Goal: Task Accomplishment & Management: Complete application form

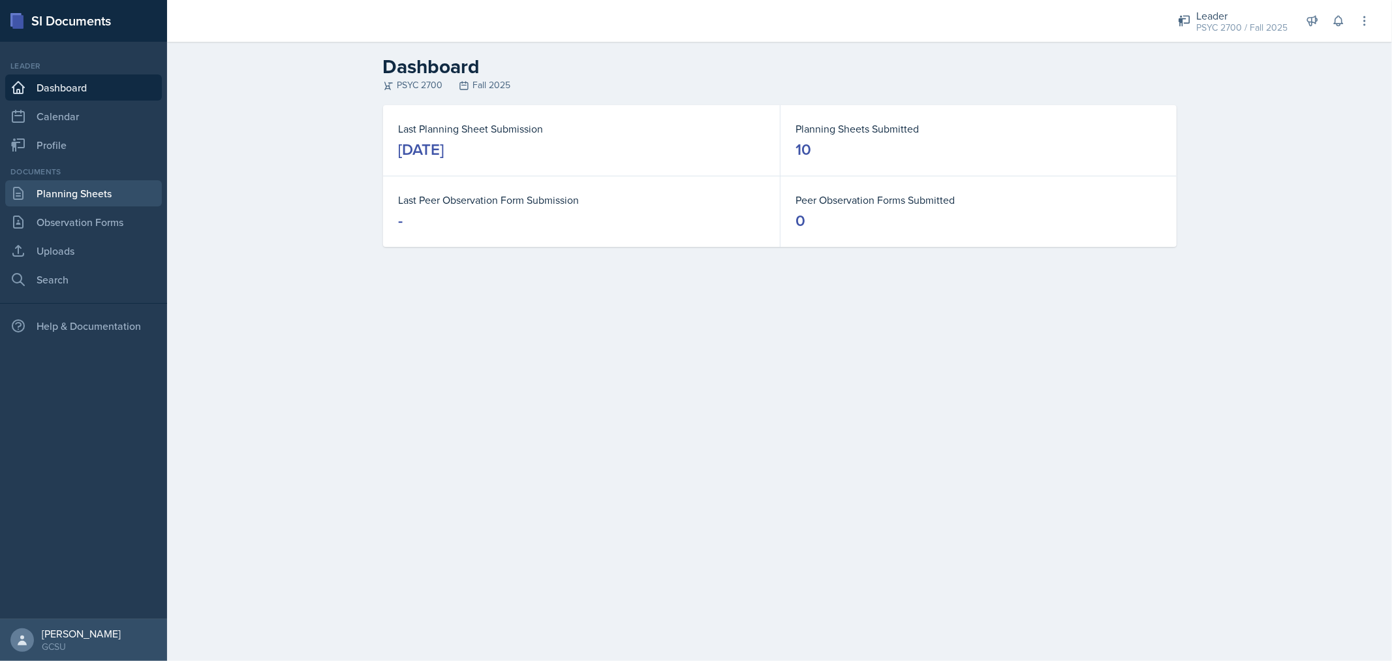
click at [79, 205] on link "Planning Sheets" at bounding box center [83, 193] width 157 height 26
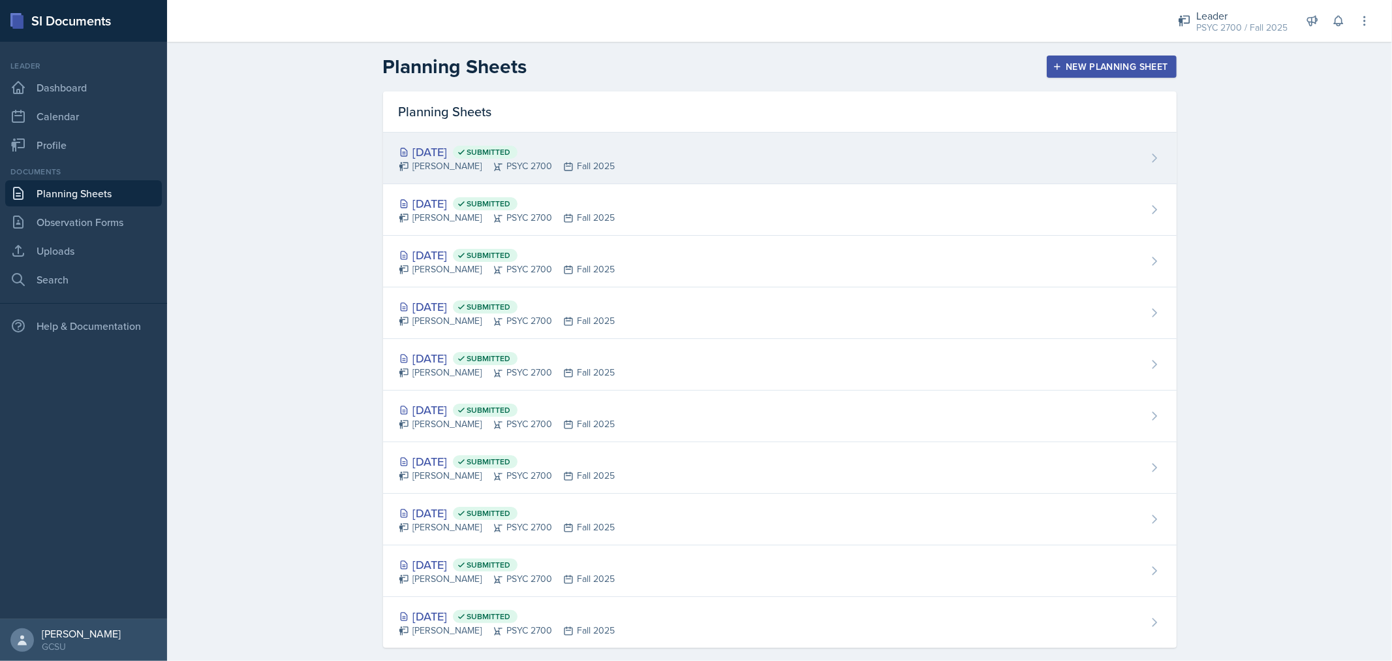
click at [850, 174] on div "Sep 25th, 2025 Submitted Jamaree Brown PSYC 2700 Fall 2025" at bounding box center [780, 158] width 794 height 52
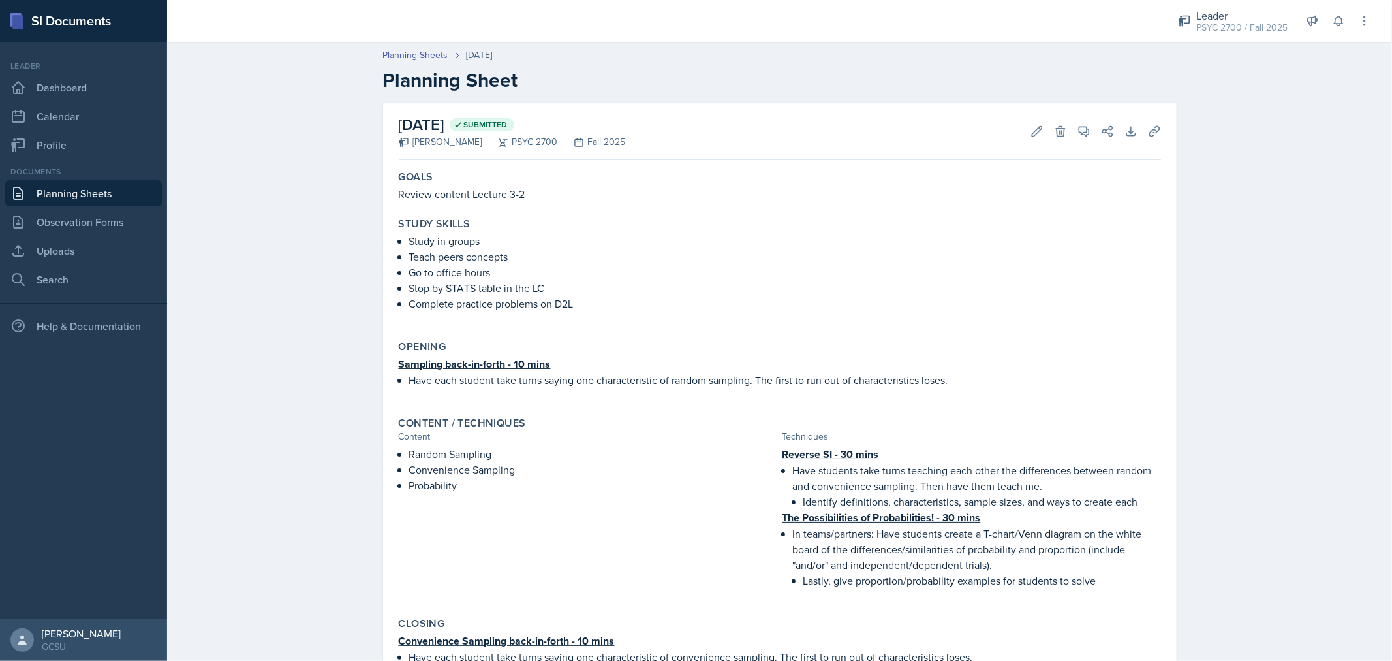
drag, startPoint x: 34, startPoint y: 249, endPoint x: 162, endPoint y: 181, distance: 145.1
click at [162, 181] on nav "Leader Dashboard Calendar Profile Documents Planning Sheets Observation Forms U…" at bounding box center [83, 330] width 167 height 577
drag, startPoint x: 403, startPoint y: 236, endPoint x: 585, endPoint y: 303, distance: 193.9
click at [585, 303] on ul "Study in groups Teach peers concepts Go to office hours Stop by STATS table in …" at bounding box center [785, 272] width 752 height 78
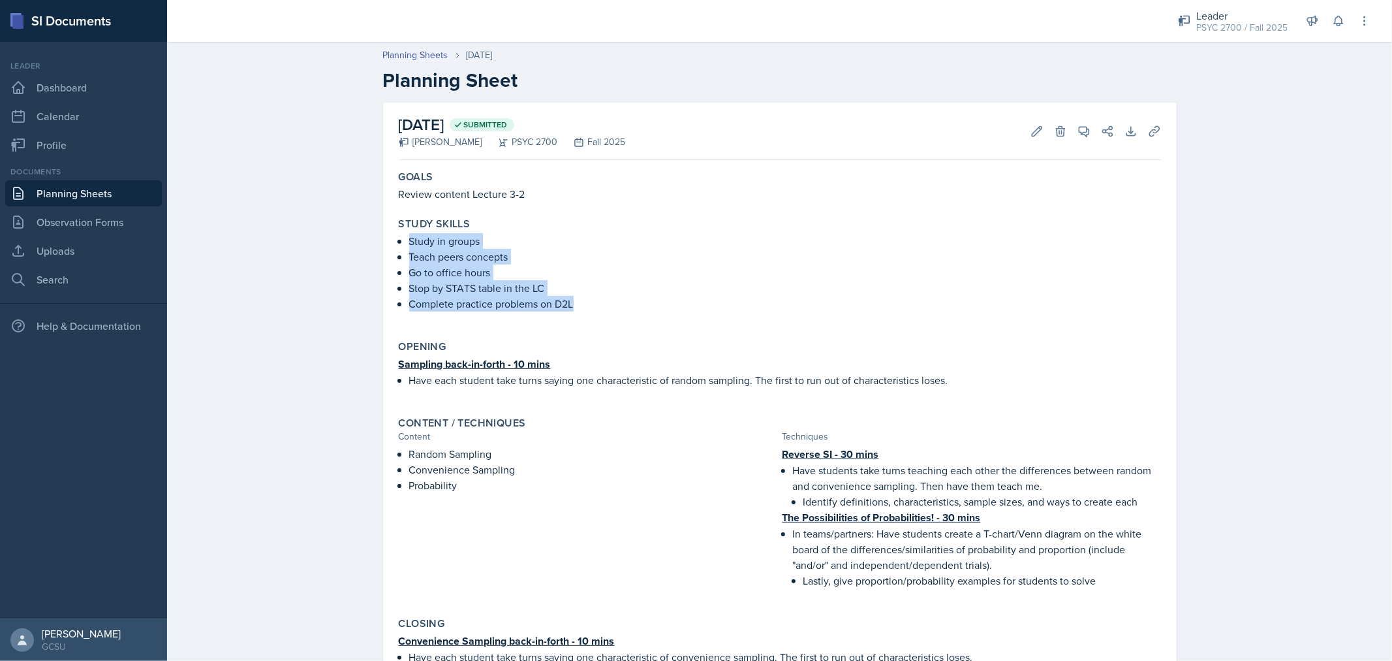
copy ul "Study in groups Teach peers concepts Go to office hours Stop by STATS table in …"
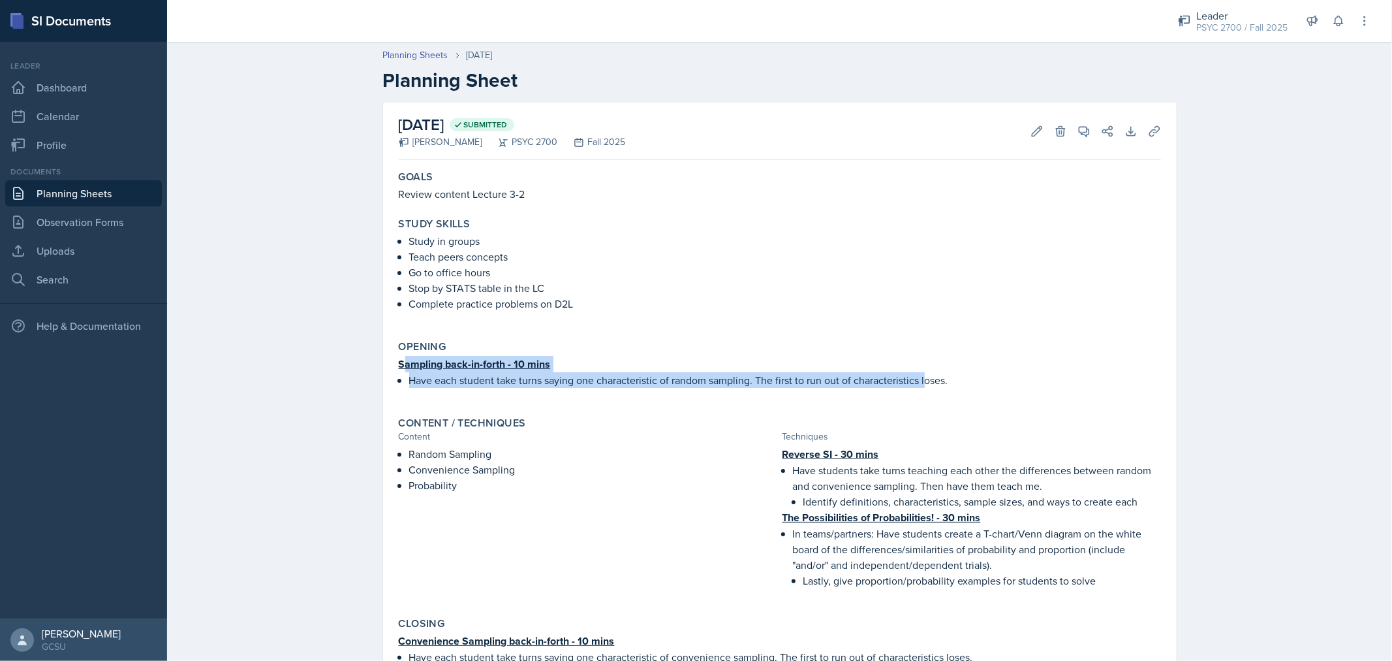
drag, startPoint x: 398, startPoint y: 364, endPoint x: 915, endPoint y: 376, distance: 517.1
click at [915, 376] on div "Sampling back-in-forth - 10 mins Have each student take turns saying one charac…" at bounding box center [780, 378] width 762 height 45
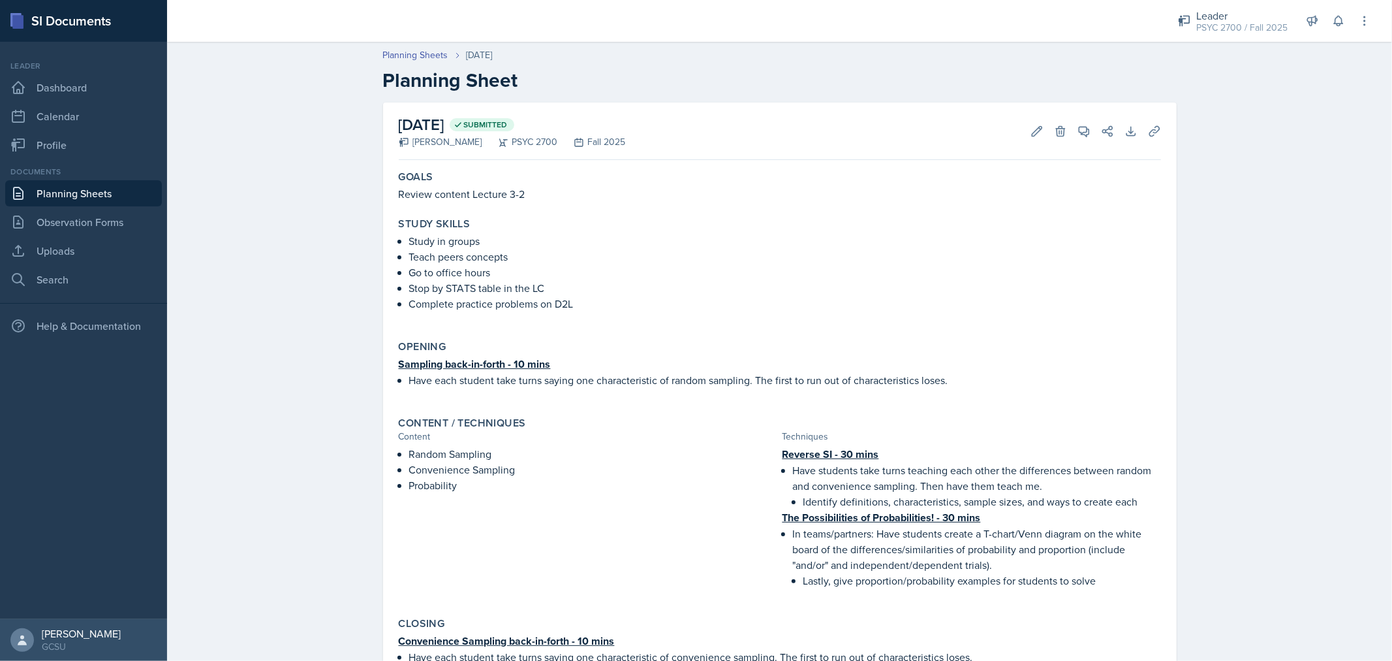
click at [394, 364] on div "Opening Sampling back-in-forth - 10 mins Have each student take turns saying on…" at bounding box center [780, 370] width 773 height 71
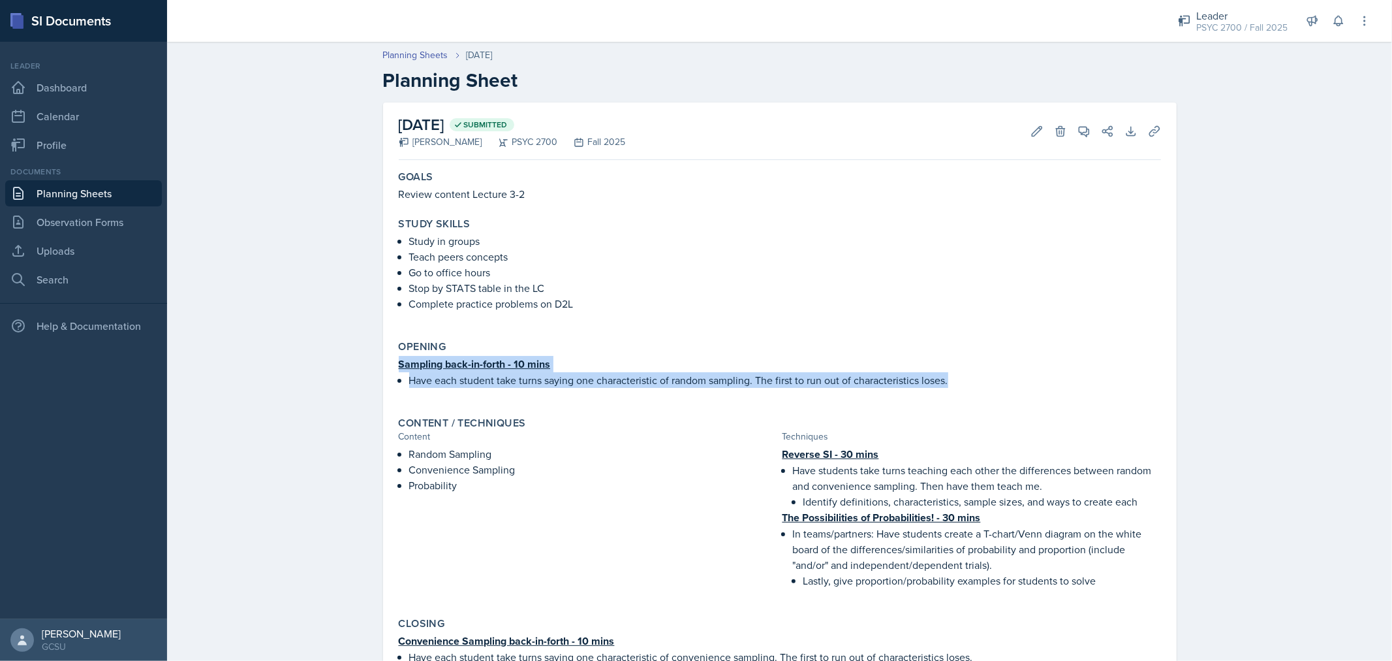
drag, startPoint x: 395, startPoint y: 362, endPoint x: 1012, endPoint y: 379, distance: 617.7
click at [1012, 379] on div "Sampling back-in-forth - 10 mins Have each student take turns saying one charac…" at bounding box center [780, 378] width 762 height 45
copy div "Sampling back-in-forth - 10 mins Have each student take turns saying one charac…"
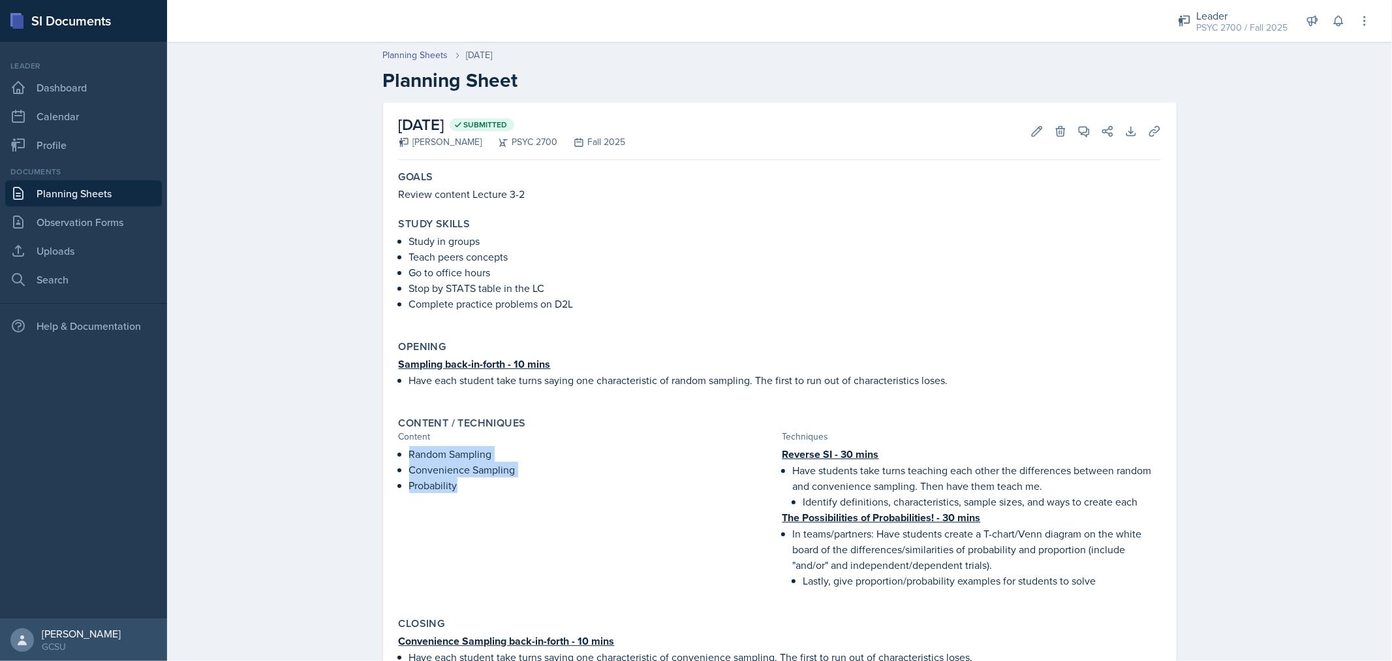
drag, startPoint x: 405, startPoint y: 450, endPoint x: 486, endPoint y: 507, distance: 98.9
click at [486, 507] on div "Random Sampling Convenience Sampling Probability" at bounding box center [588, 523] width 379 height 155
copy ul "Random Sampling Convenience Sampling Probability"
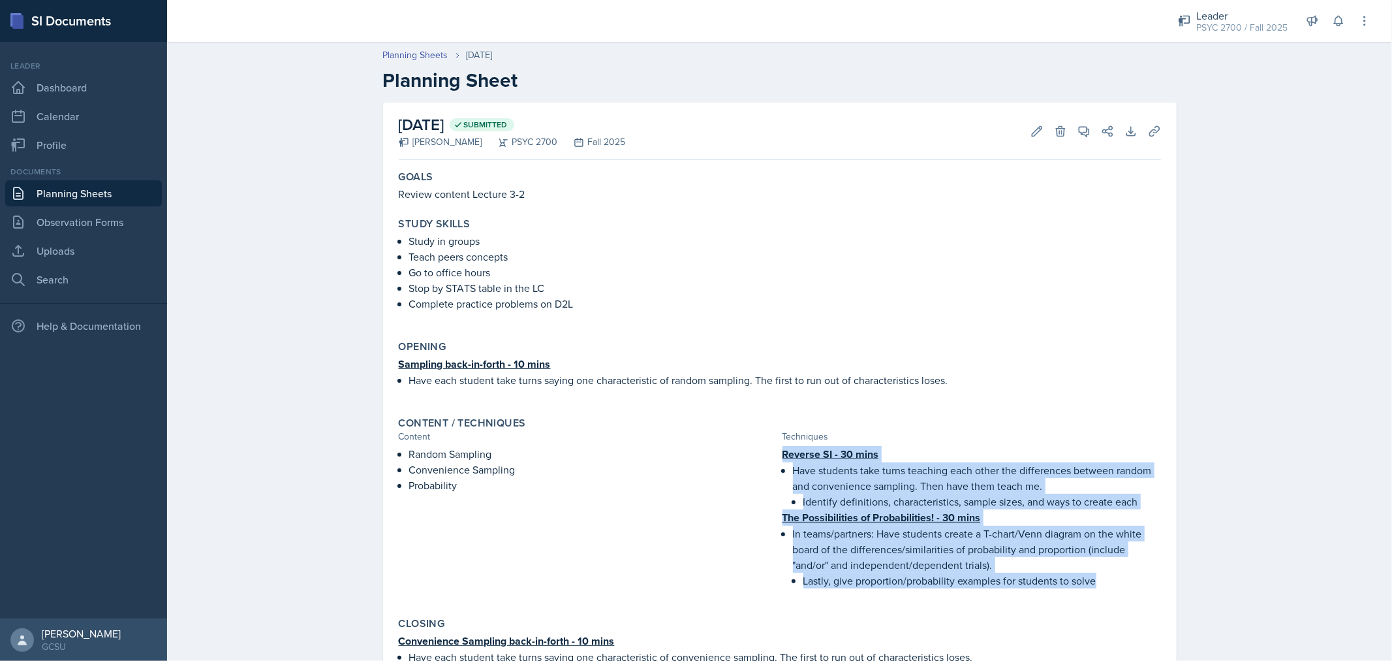
drag, startPoint x: 775, startPoint y: 452, endPoint x: 1102, endPoint y: 582, distance: 351.0
click at [1102, 582] on div "Random Sampling Convenience Sampling Probability Reverse SI - 30 mins Have stud…" at bounding box center [780, 523] width 762 height 155
copy div "Reverse SI - 30 mins Have students take turns teaching each other the differenc…"
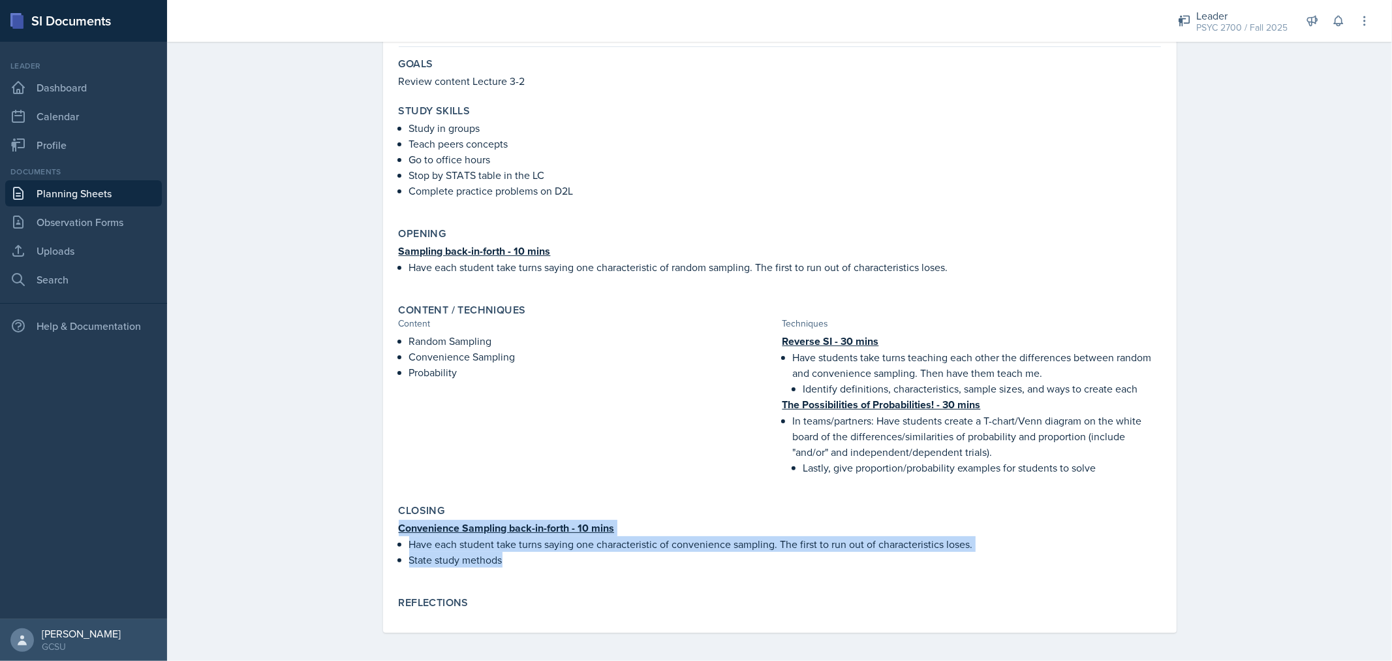
drag, startPoint x: 392, startPoint y: 519, endPoint x: 520, endPoint y: 570, distance: 137.7
click at [520, 570] on div "Closing Convenience Sampling back-in-forth - 10 mins Have each student take tur…" at bounding box center [780, 542] width 773 height 87
copy div "Convenience Sampling back-in-forth - 10 mins Have each student take turns sayin…"
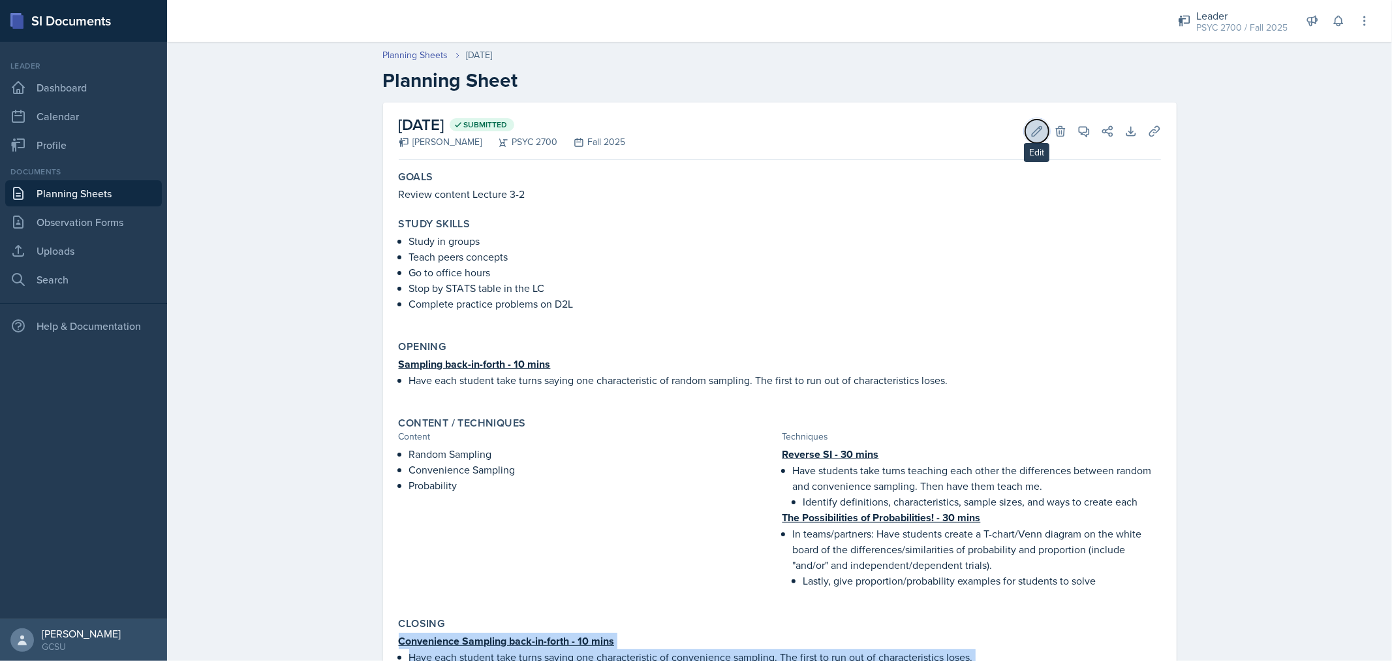
click at [1033, 127] on icon at bounding box center [1037, 131] width 10 height 10
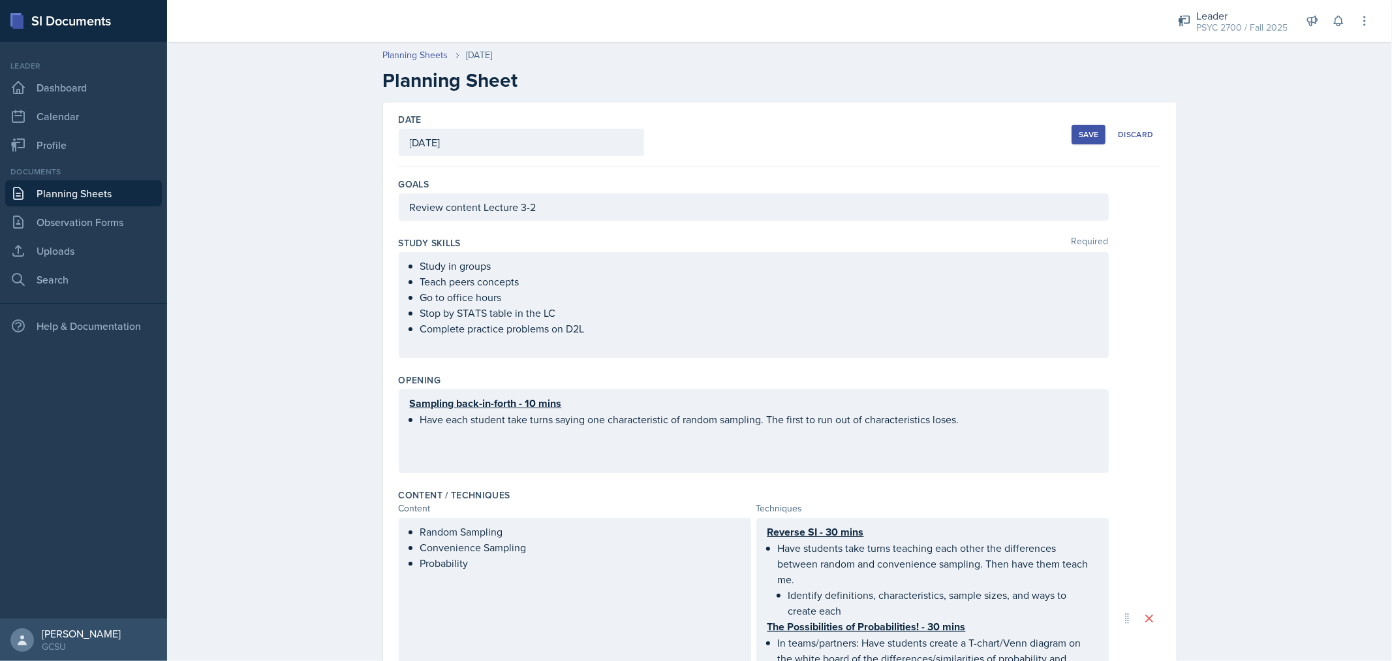
scroll to position [364, 0]
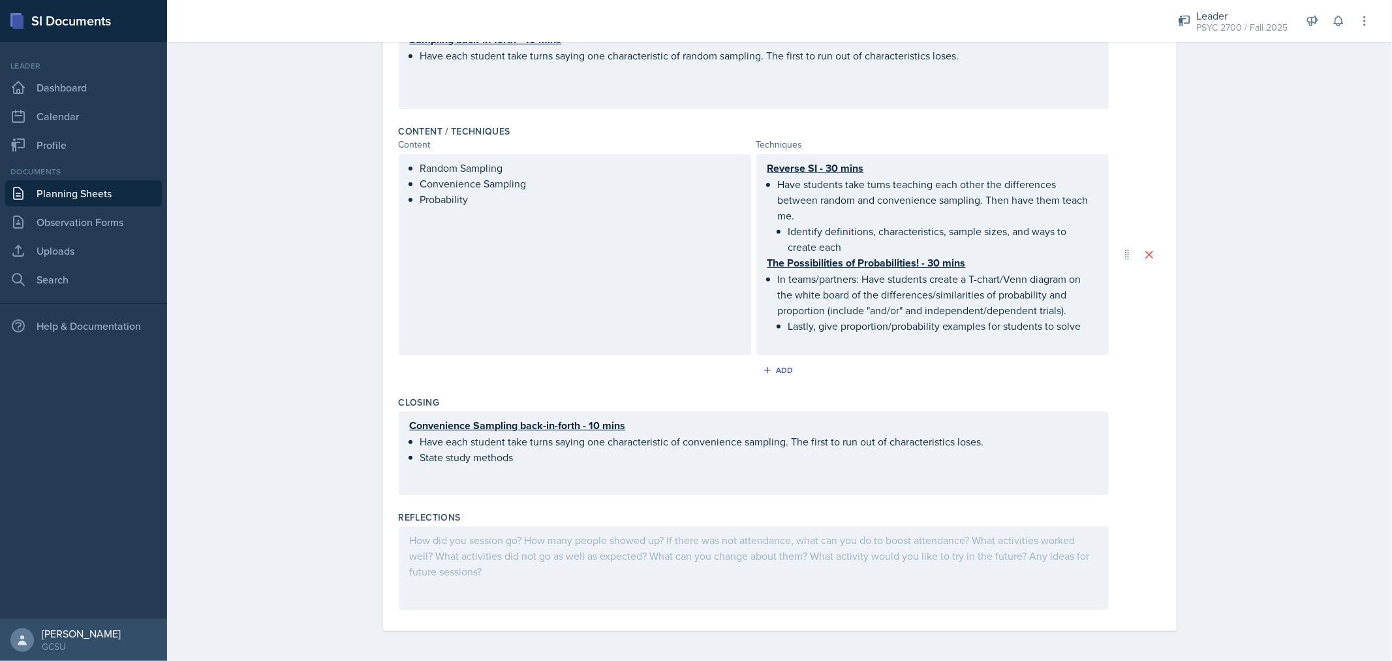
click at [529, 533] on div at bounding box center [754, 568] width 710 height 84
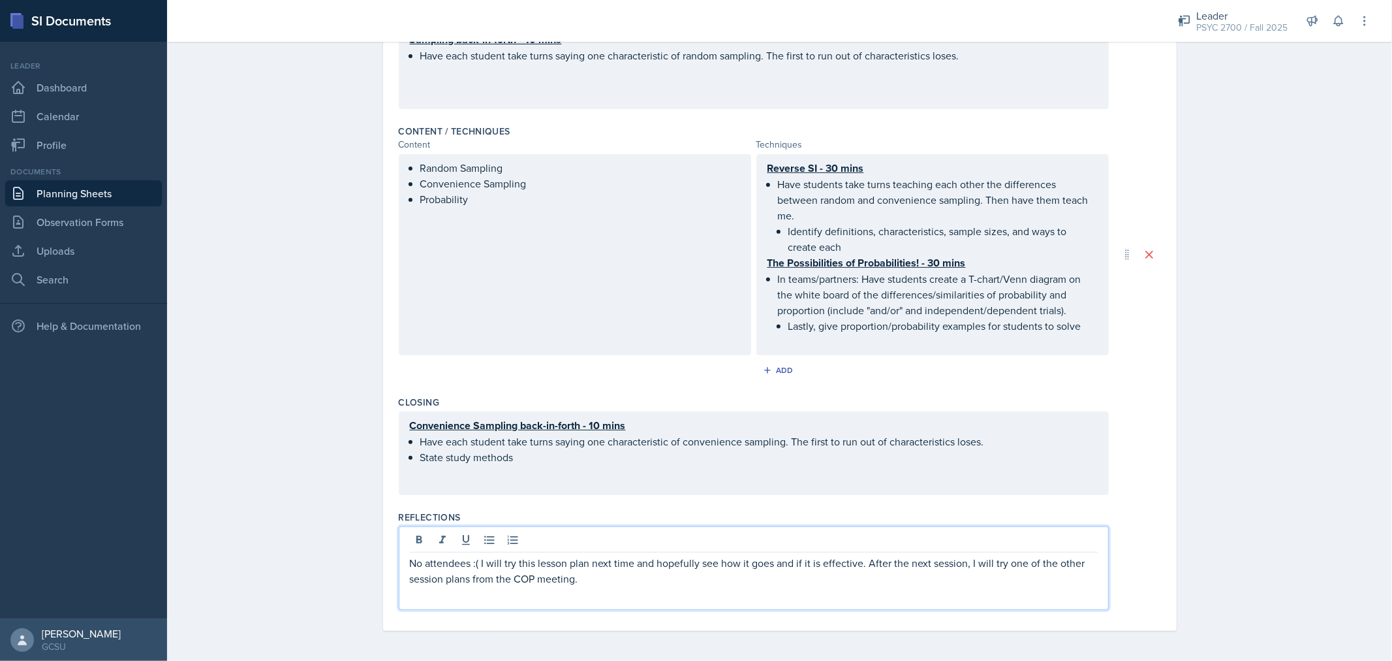
scroll to position [0, 0]
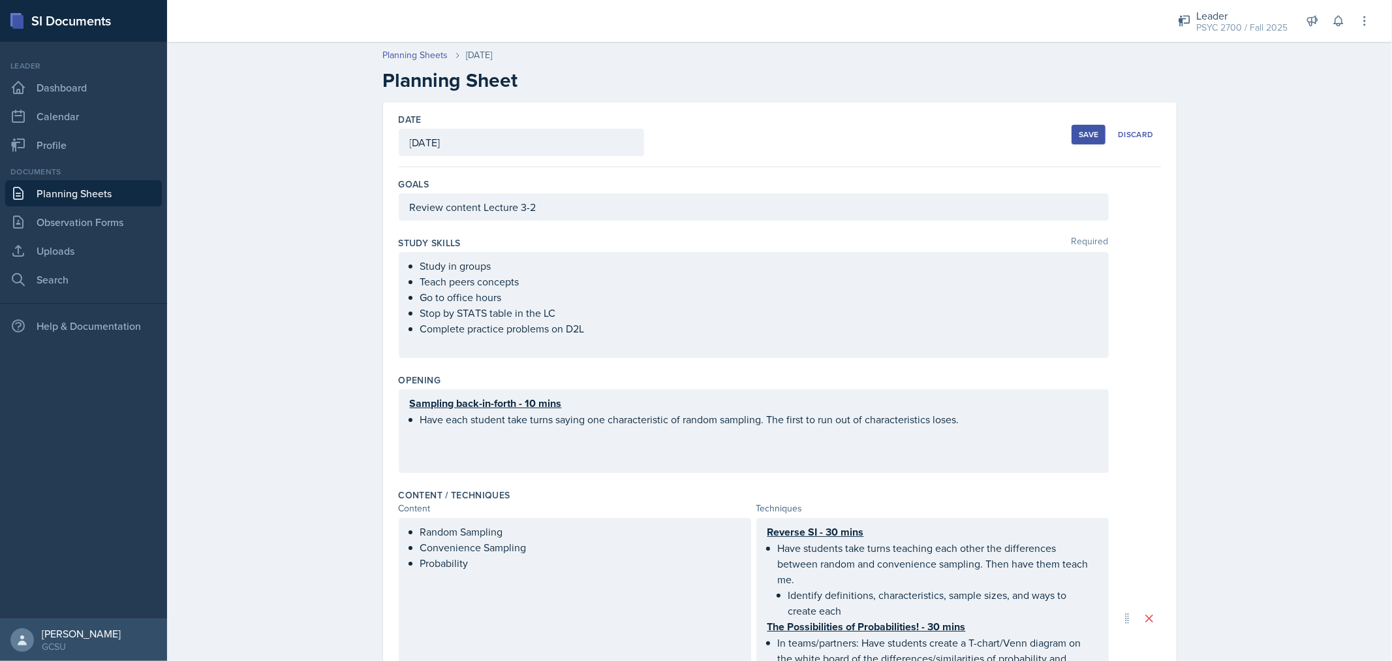
click at [1082, 136] on div "Save" at bounding box center [1089, 134] width 20 height 10
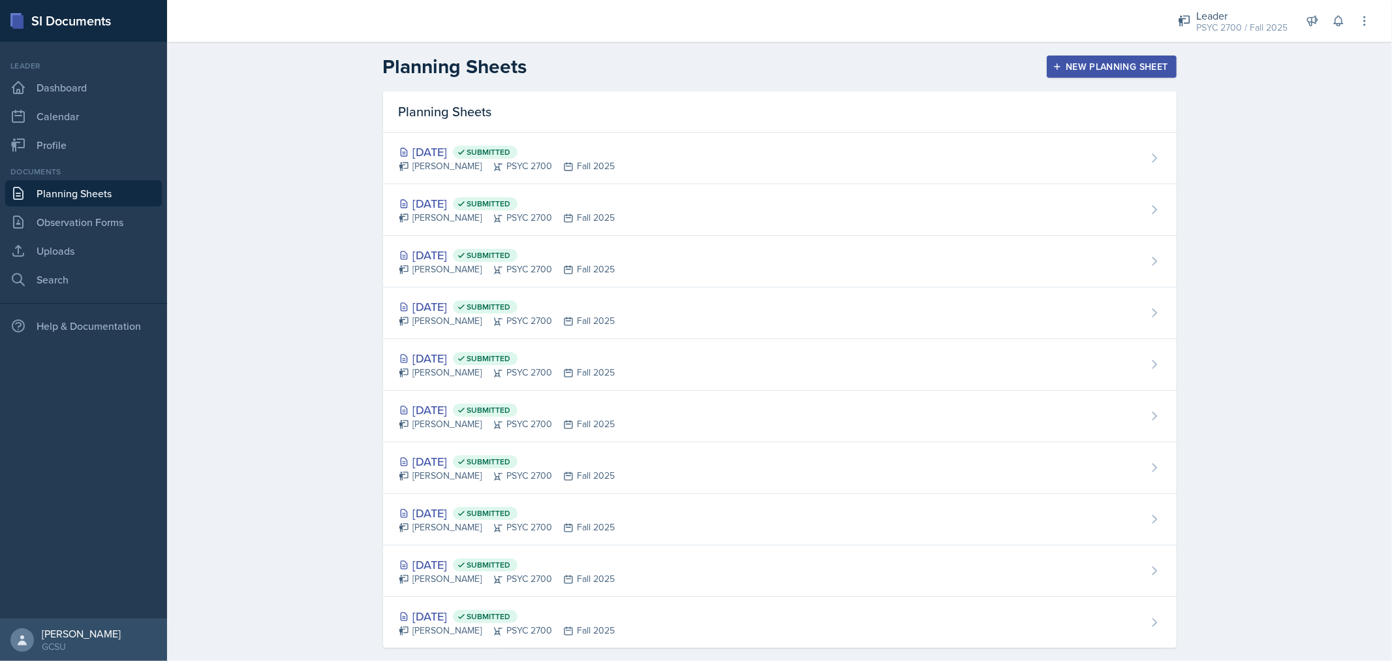
click at [1155, 78] on header "Planning Sheets New Planning Sheet" at bounding box center [779, 67] width 1225 height 50
click at [1150, 75] on button "New Planning Sheet" at bounding box center [1111, 66] width 129 height 22
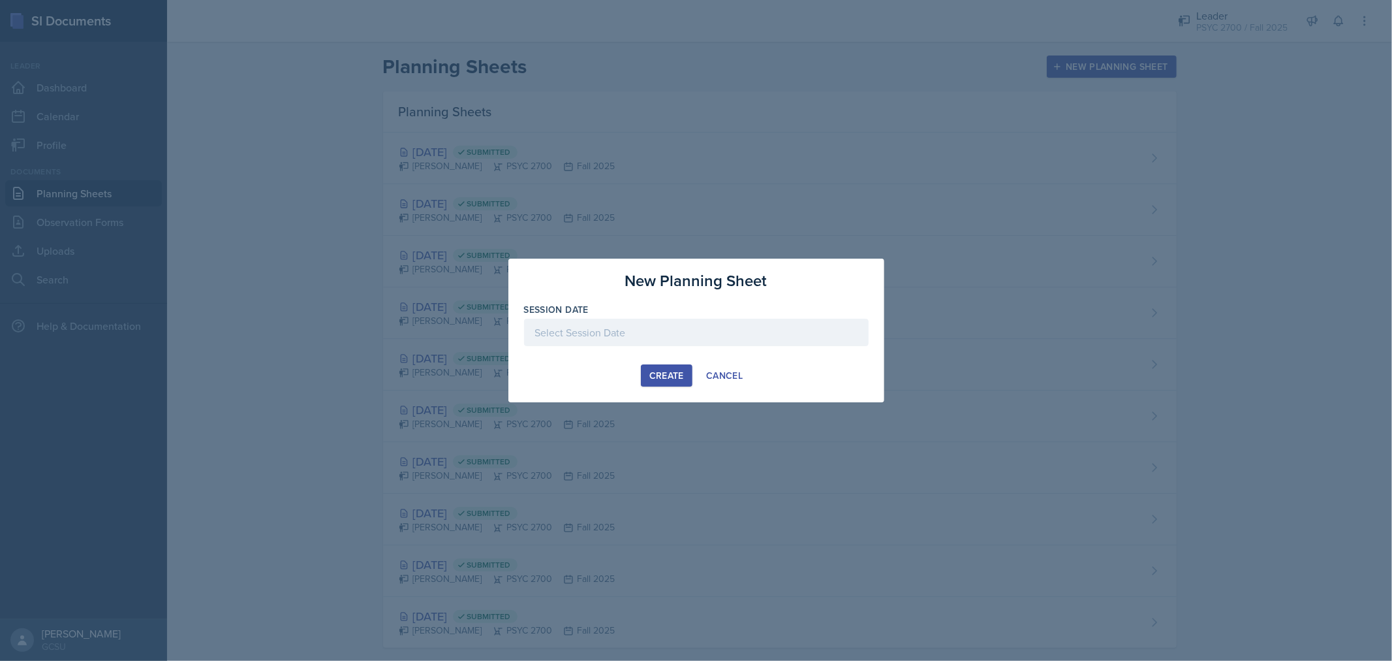
click at [559, 323] on div at bounding box center [696, 332] width 345 height 27
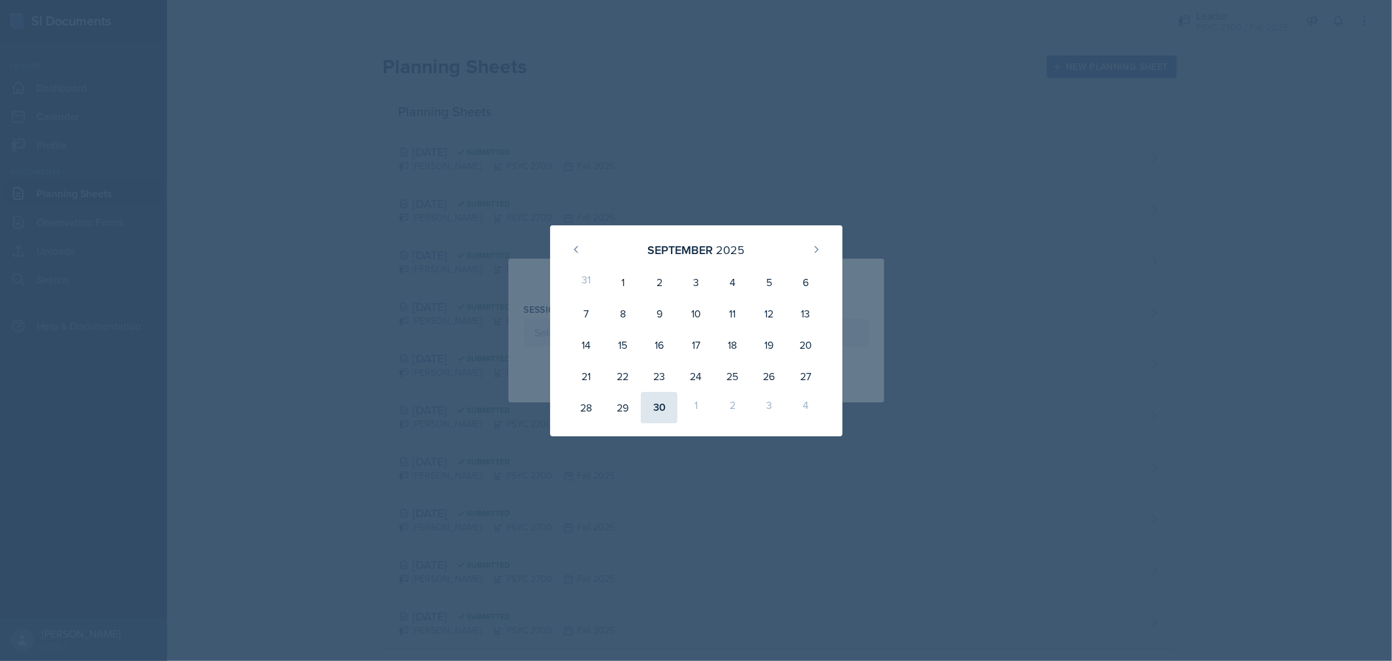
click at [658, 398] on div "30" at bounding box center [659, 407] width 37 height 31
type input "[DATE]"
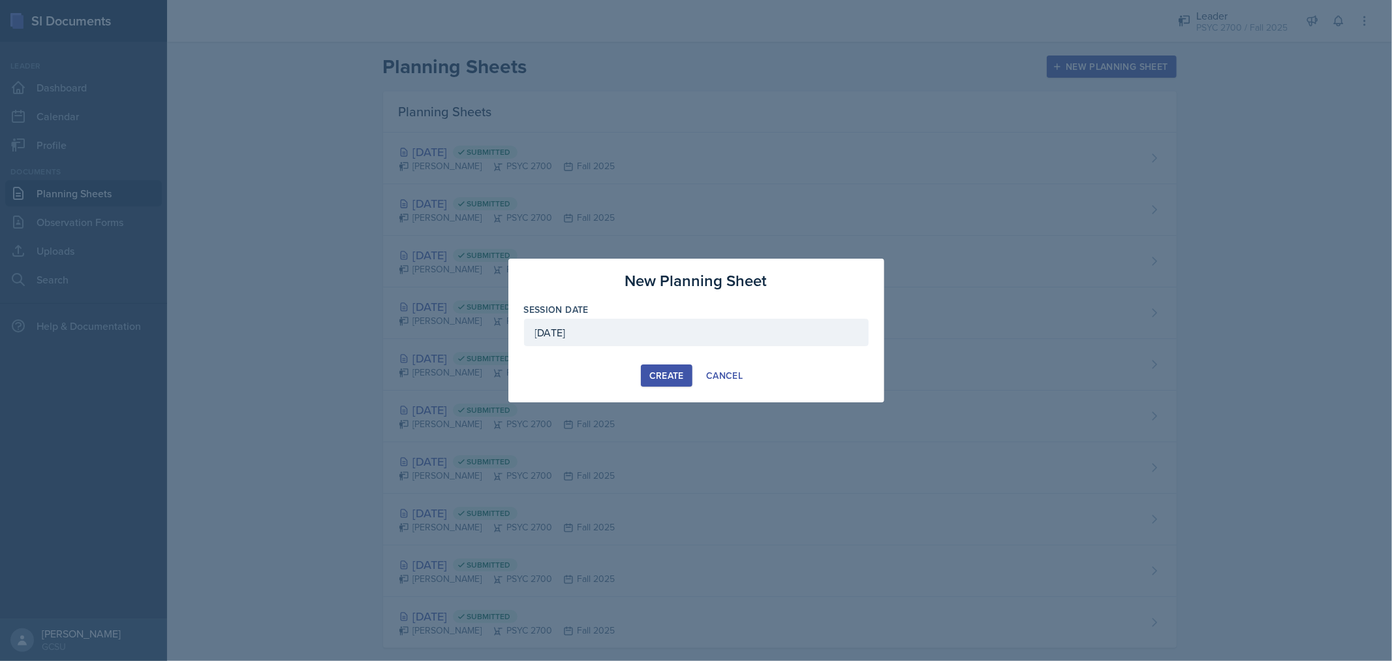
click at [679, 373] on div "Create" at bounding box center [666, 375] width 35 height 10
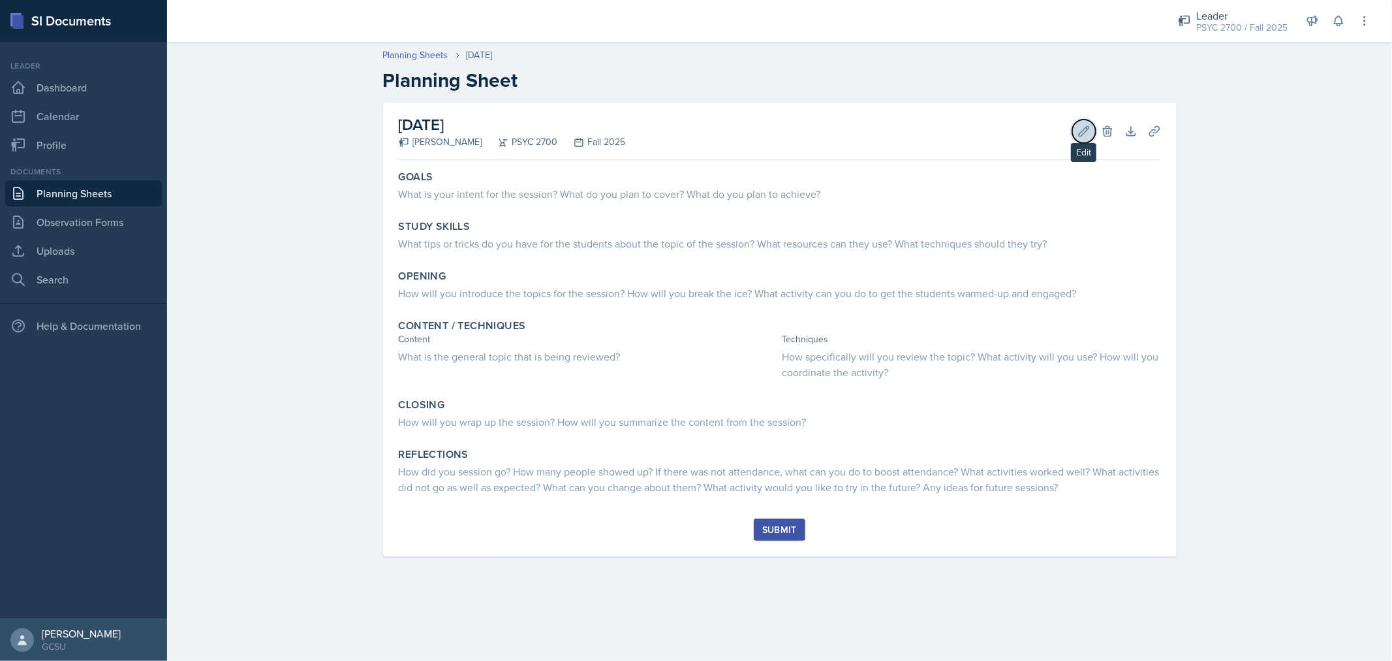
click at [1074, 129] on button "Edit" at bounding box center [1083, 130] width 23 height 23
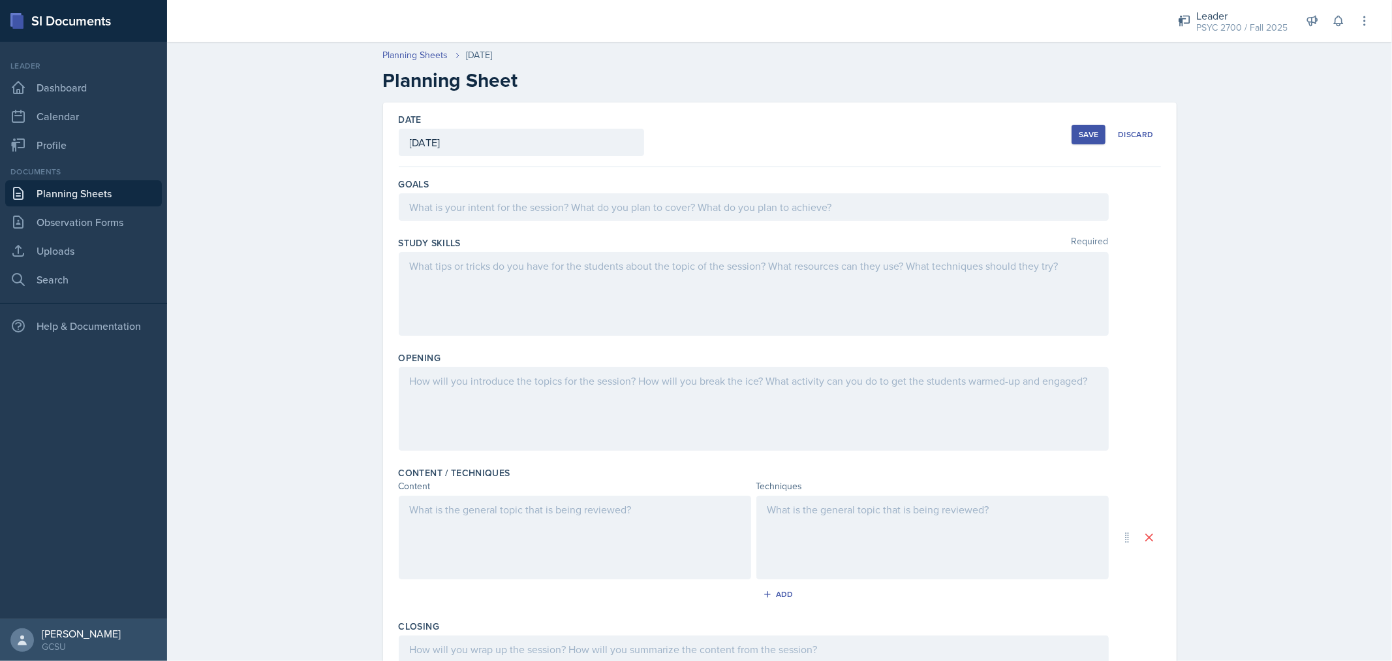
click at [794, 201] on div at bounding box center [754, 206] width 710 height 27
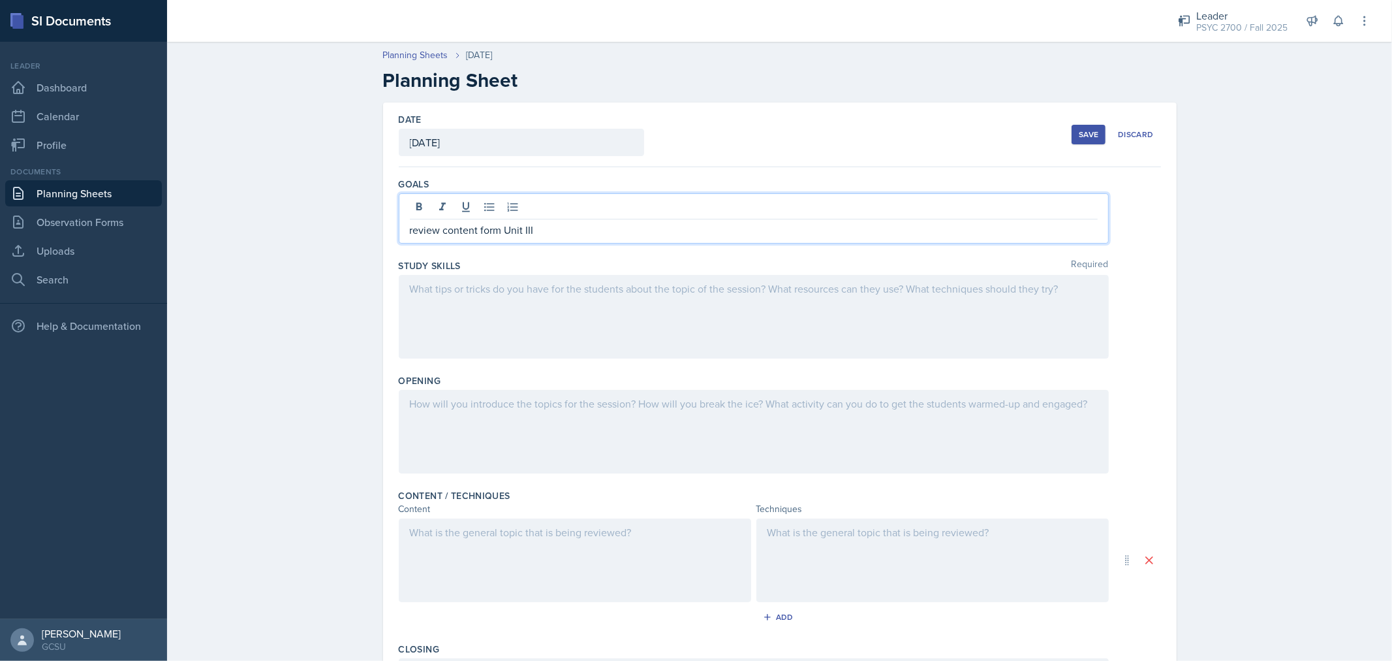
click at [484, 232] on p "review content form Unit III" at bounding box center [754, 230] width 688 height 16
click at [546, 224] on p "review content from Unit III" at bounding box center [754, 230] width 688 height 16
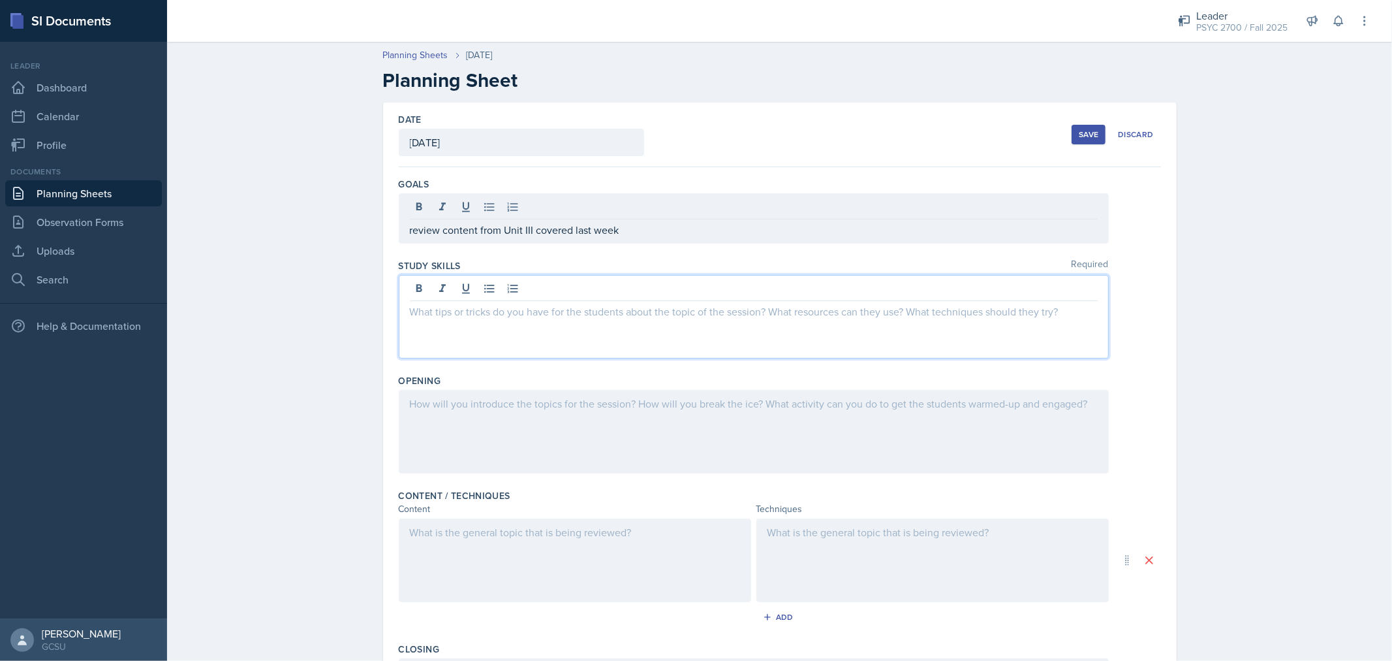
click at [566, 290] on div at bounding box center [754, 317] width 710 height 84
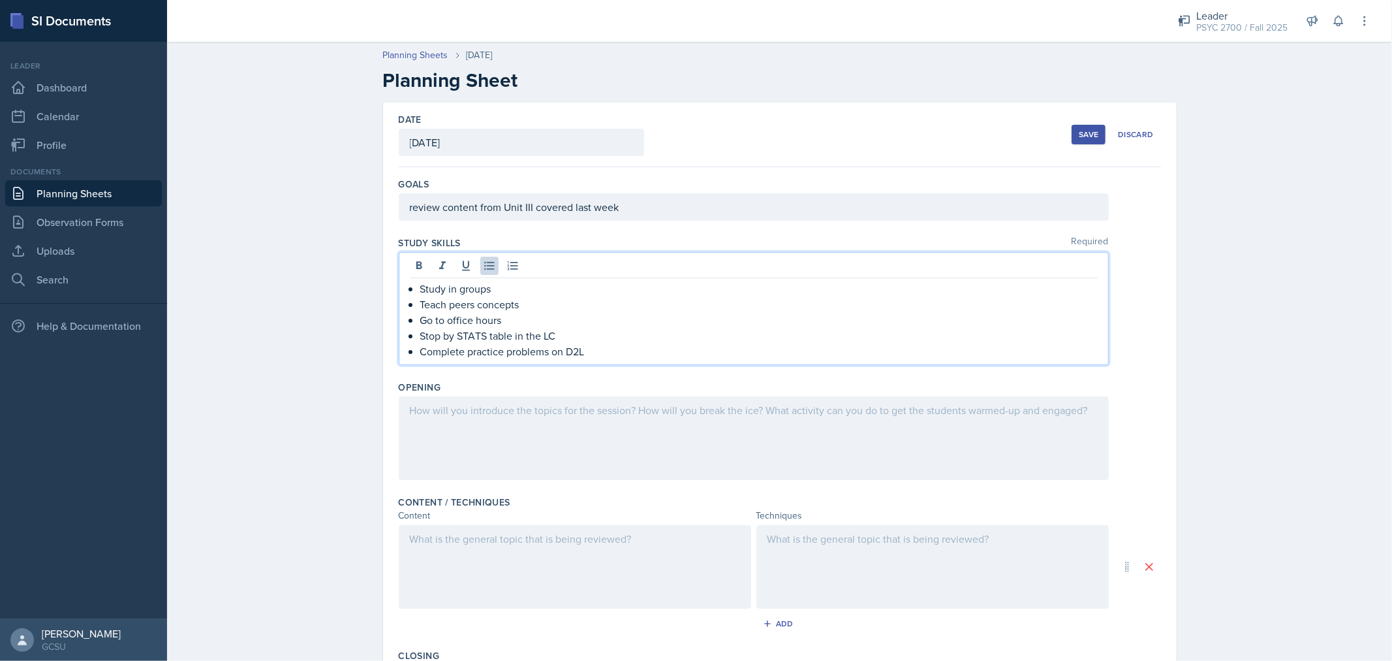
click at [491, 439] on div at bounding box center [754, 438] width 710 height 84
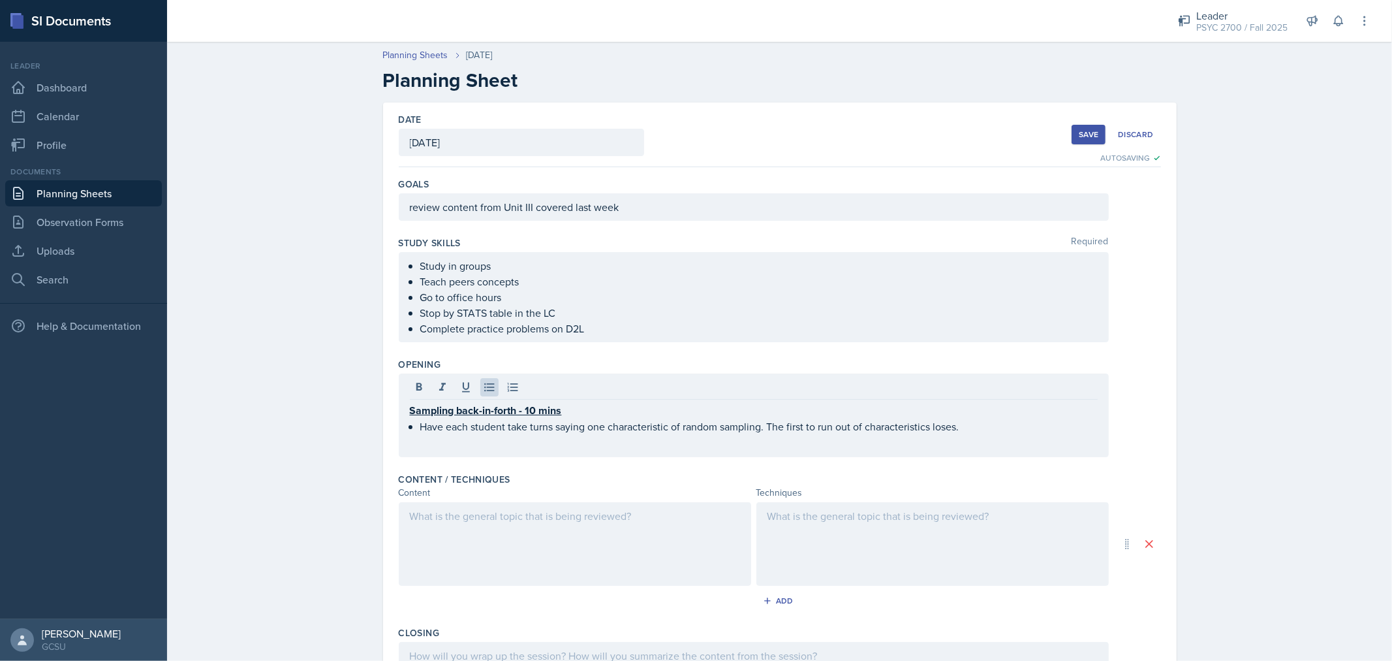
click at [477, 555] on div at bounding box center [575, 544] width 352 height 84
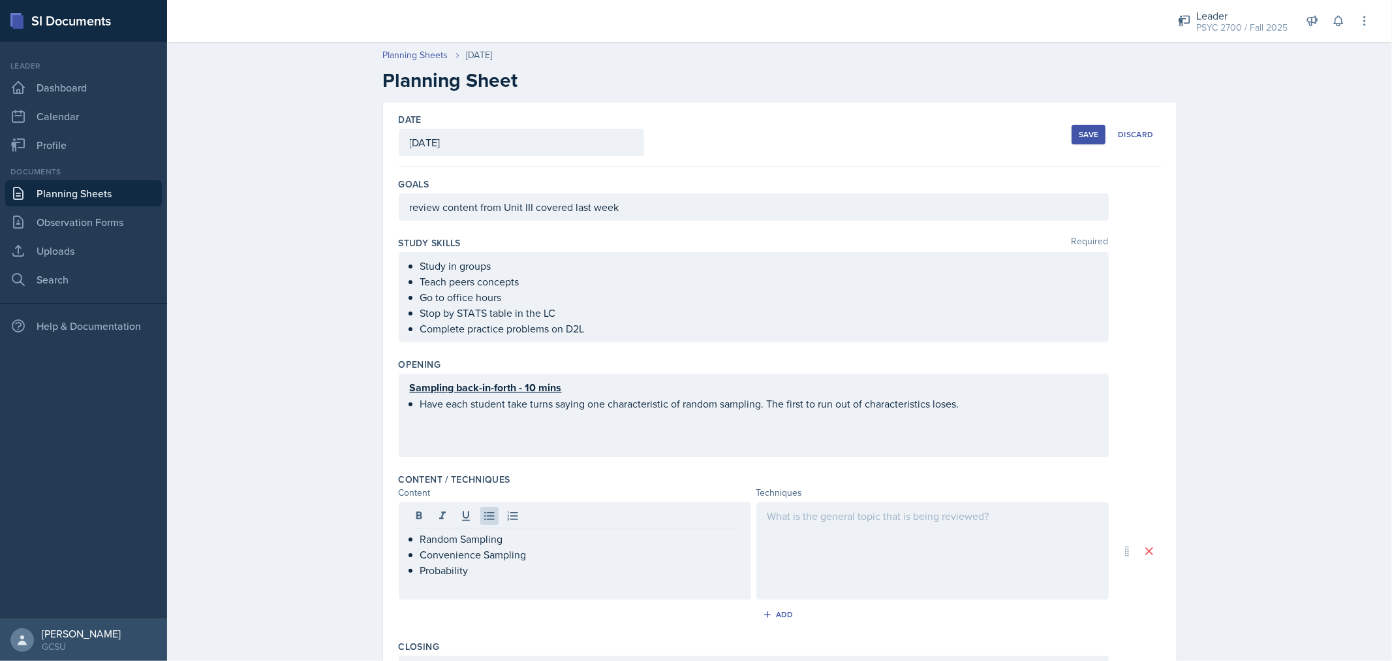
click at [865, 525] on div at bounding box center [932, 550] width 352 height 97
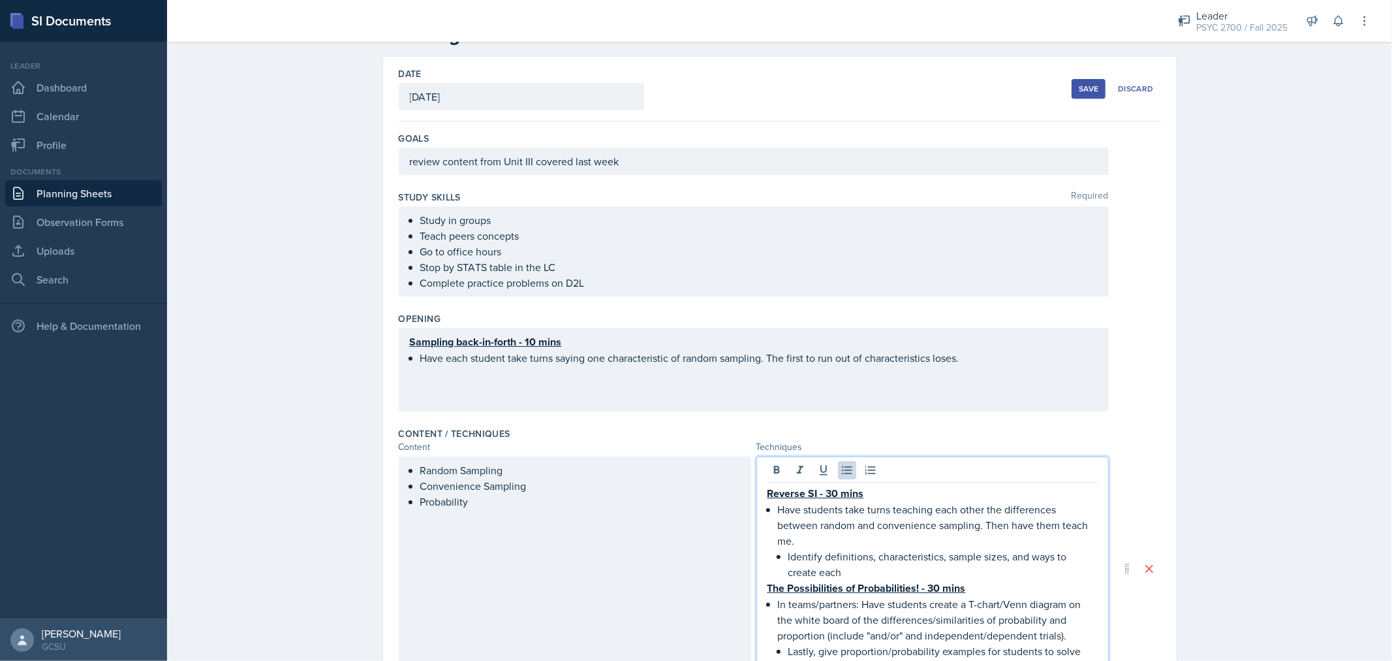
scroll to position [371, 0]
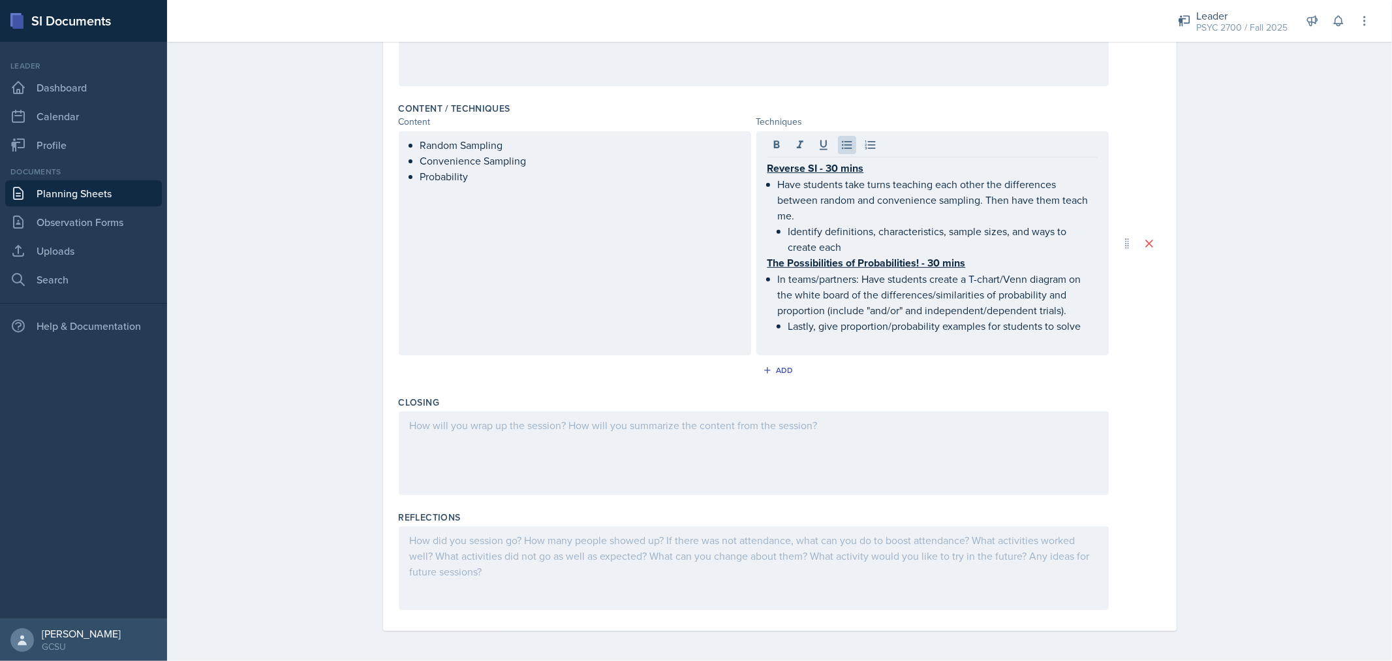
click at [584, 444] on div at bounding box center [754, 453] width 710 height 84
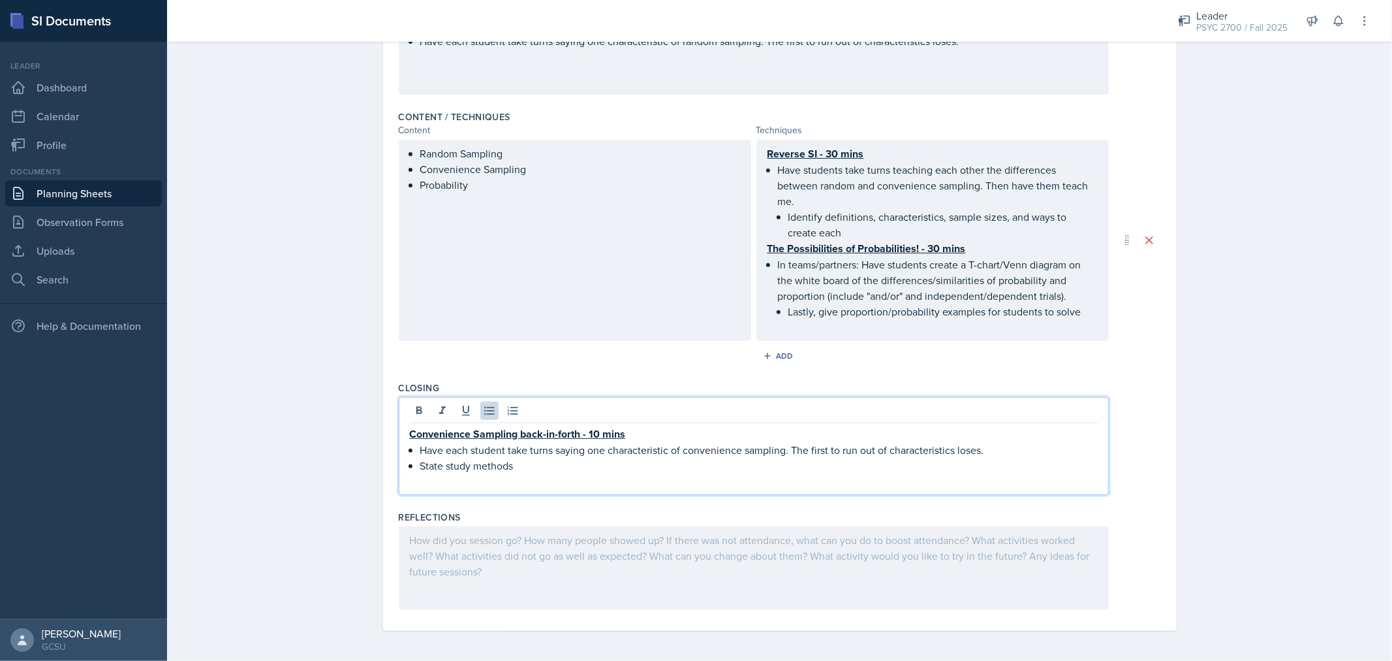
scroll to position [0, 0]
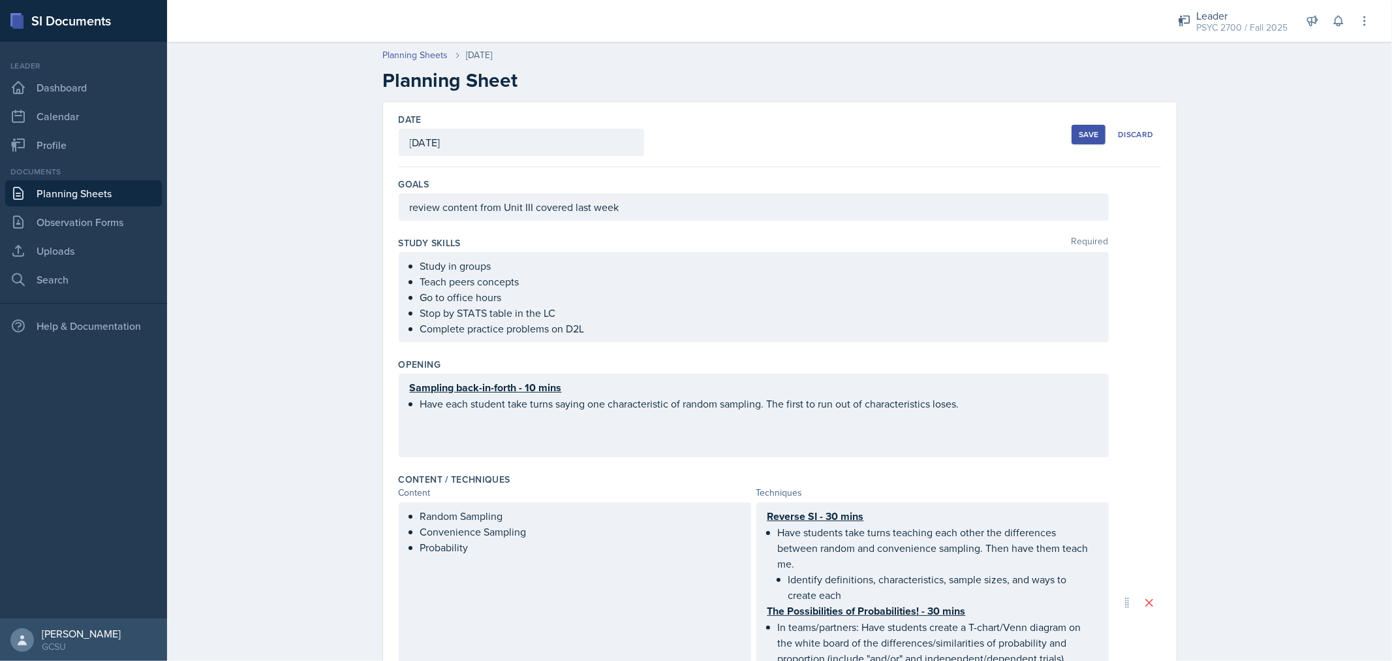
click at [1075, 127] on button "Save" at bounding box center [1089, 135] width 34 height 20
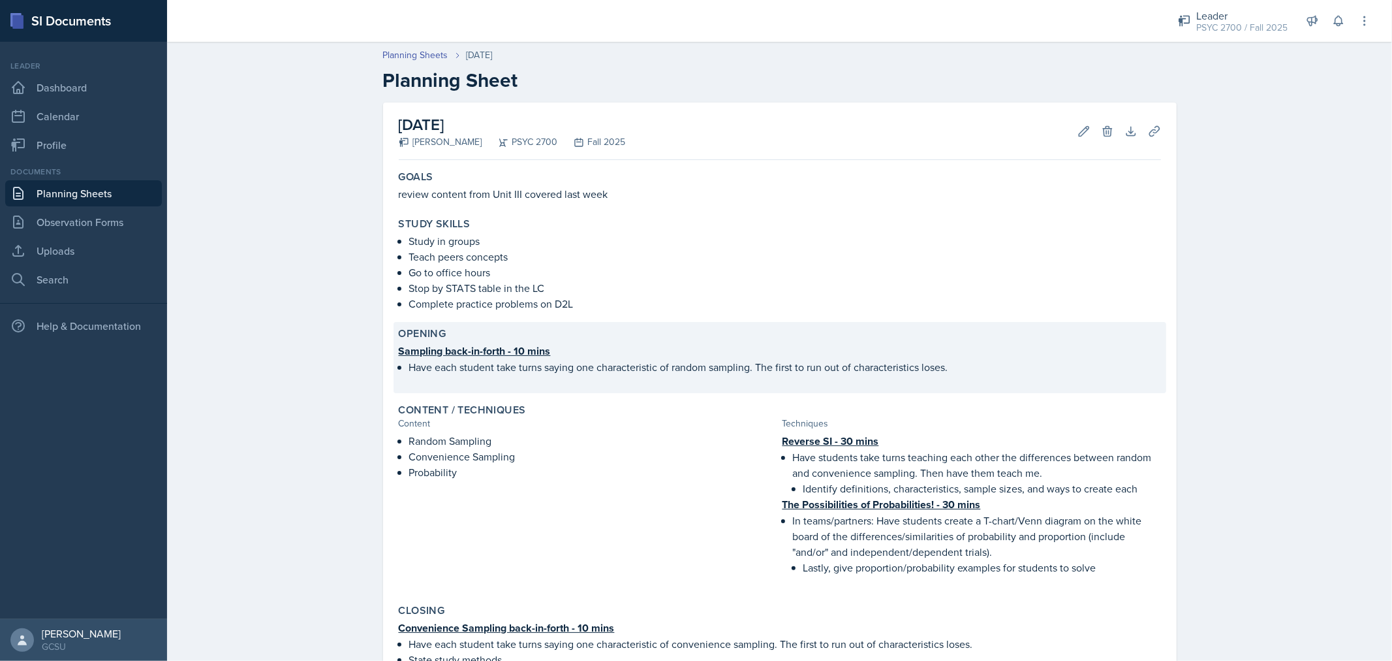
scroll to position [172, 0]
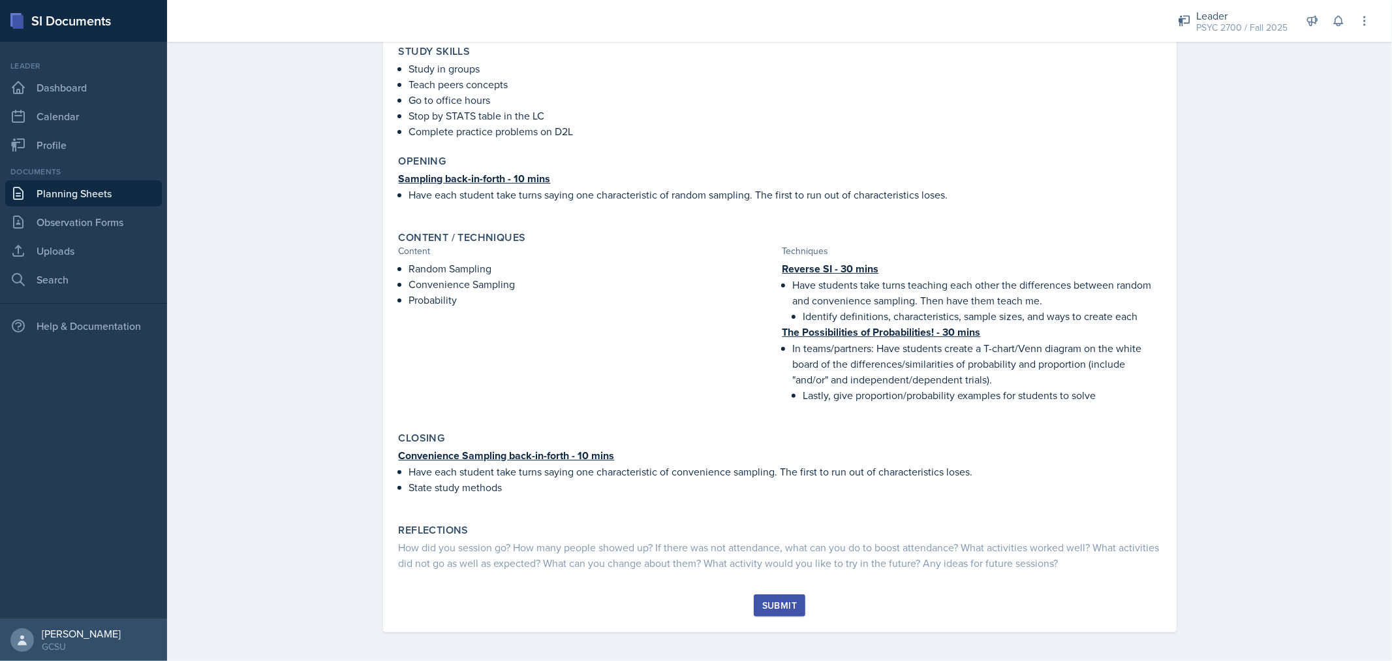
click at [770, 603] on div "Submit" at bounding box center [779, 605] width 35 height 10
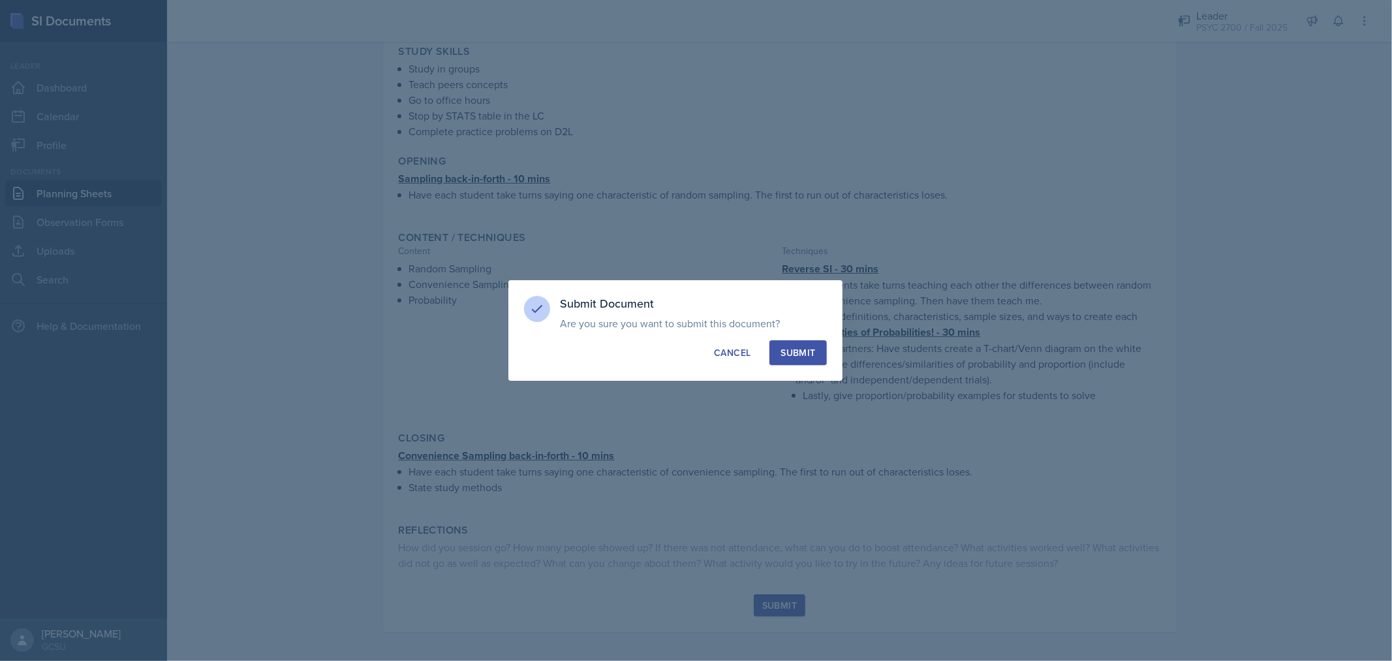
click at [796, 351] on div "Submit" at bounding box center [798, 352] width 35 height 13
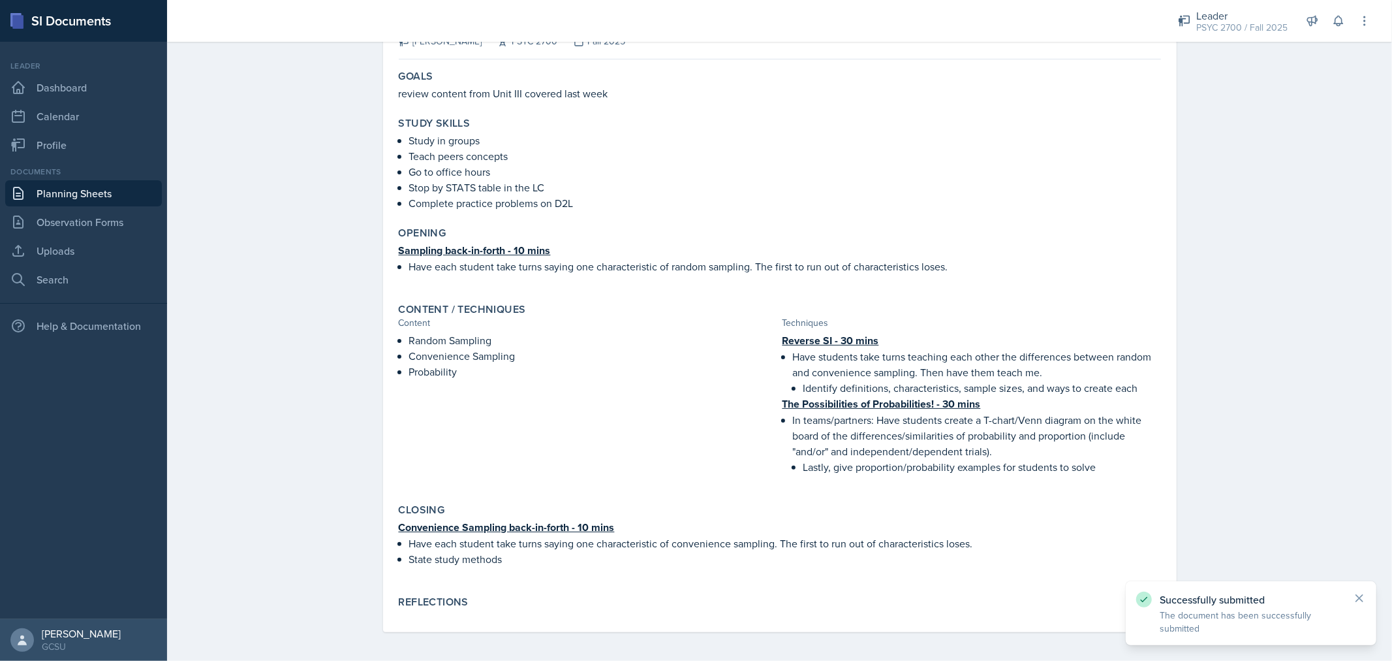
scroll to position [0, 0]
